Goal: Information Seeking & Learning: Learn about a topic

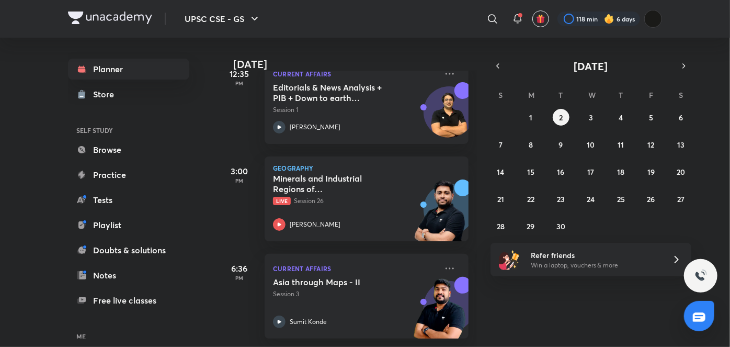
click at [527, 303] on div "[DATE] Good afternoon, [PERSON_NAME] You have 4 events [DATE] Give us your feed…" at bounding box center [474, 192] width 510 height 309
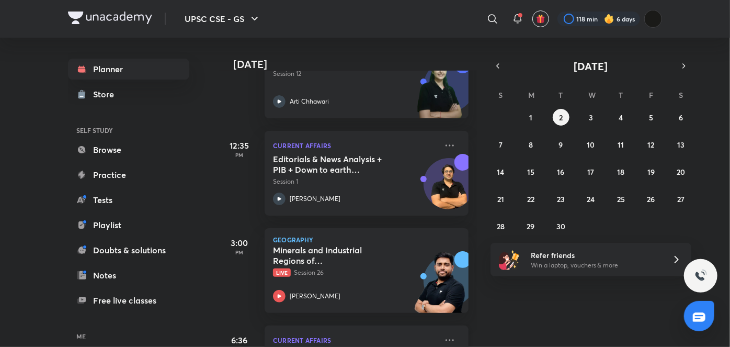
scroll to position [210, 0]
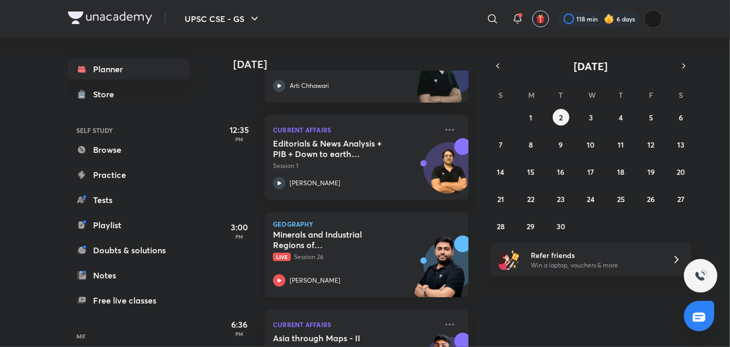
click at [375, 240] on h5 "Minerals and Industrial Regions of [GEOGRAPHIC_DATA] - III" at bounding box center [338, 239] width 130 height 21
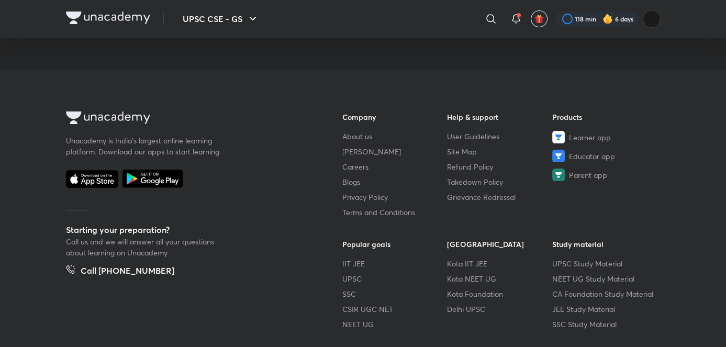
scroll to position [656, 0]
